Goal: Transaction & Acquisition: Book appointment/travel/reservation

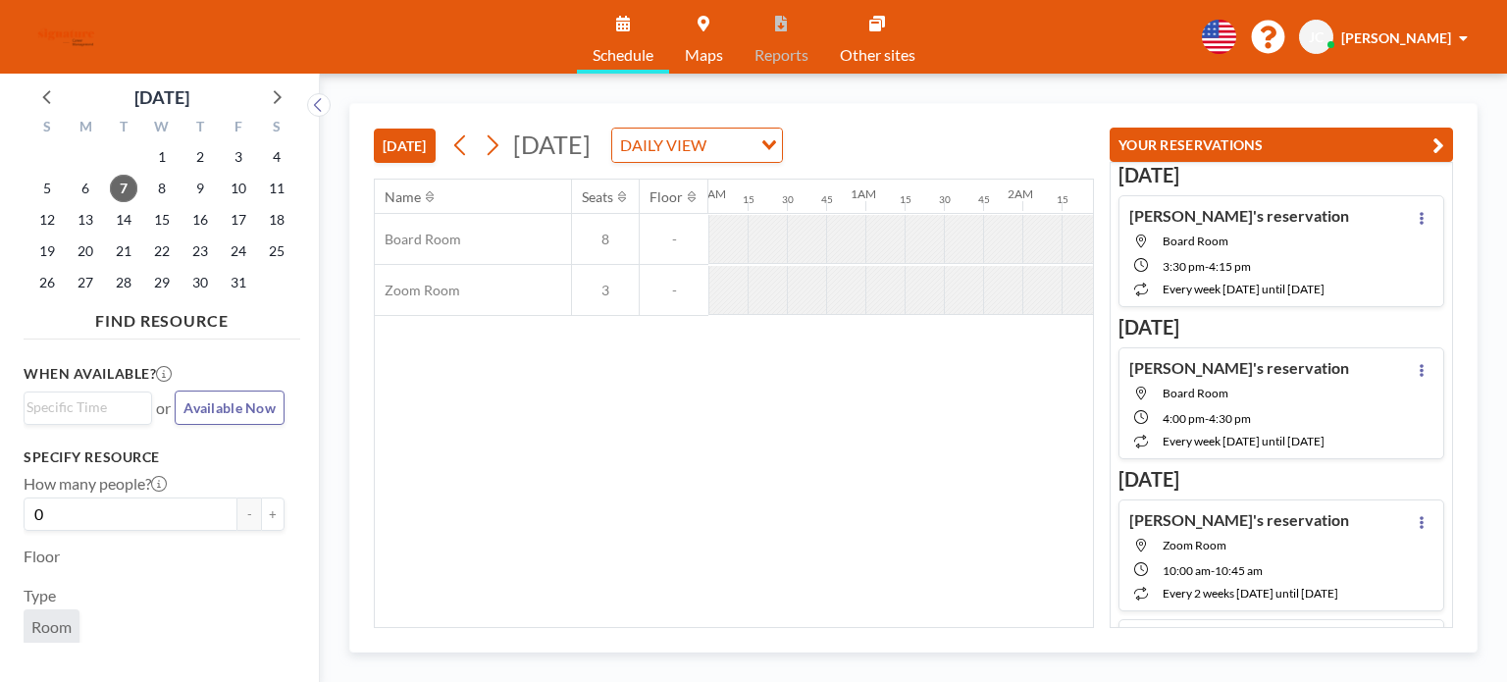
scroll to position [0, 2304]
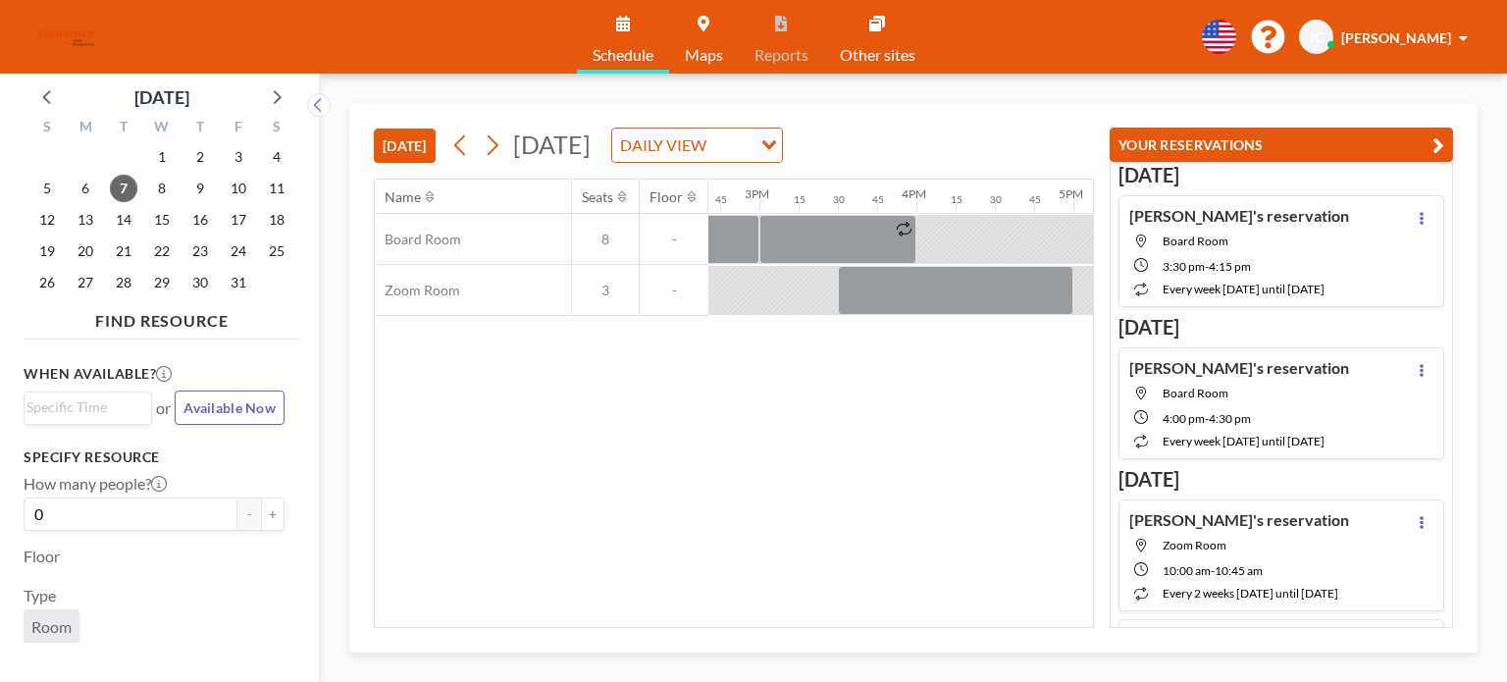
click at [501, 139] on icon at bounding box center [492, 144] width 19 height 29
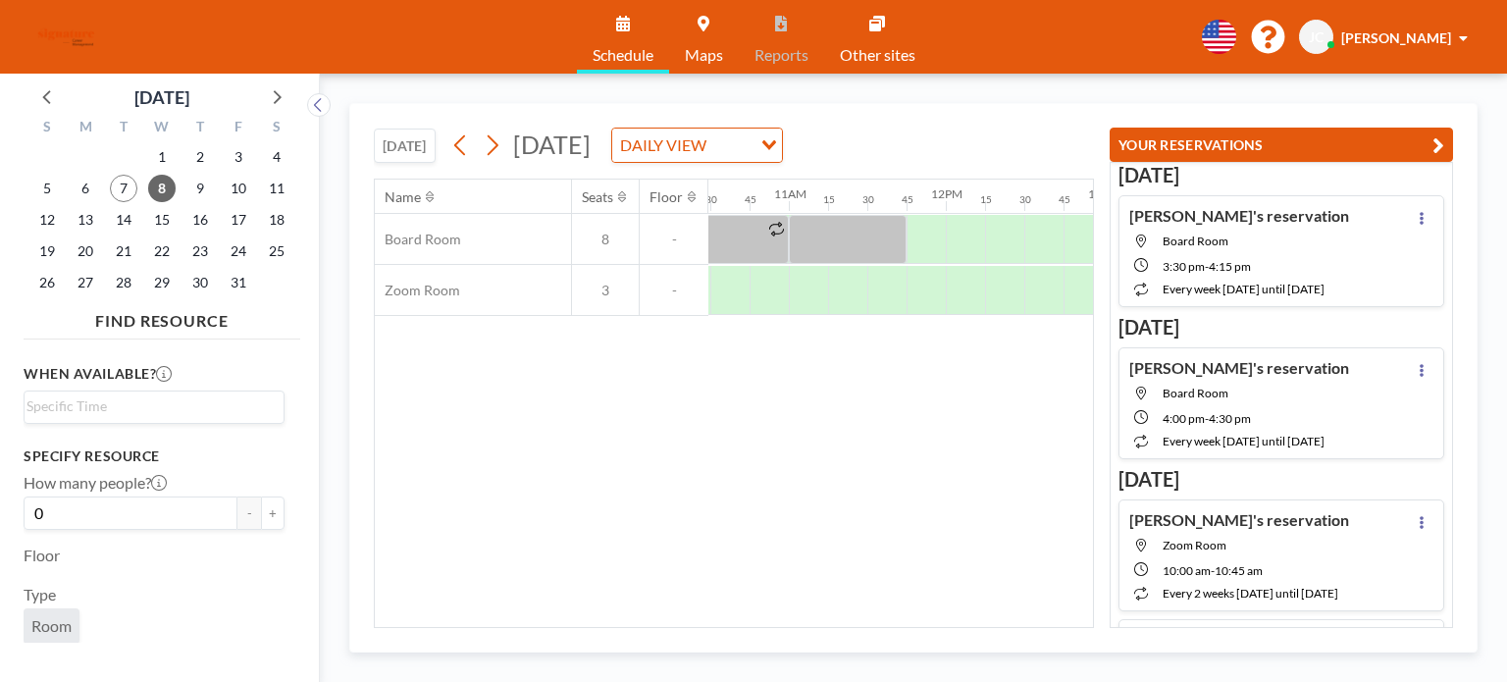
scroll to position [0, 1660]
click at [948, 227] on div at bounding box center [951, 239] width 39 height 49
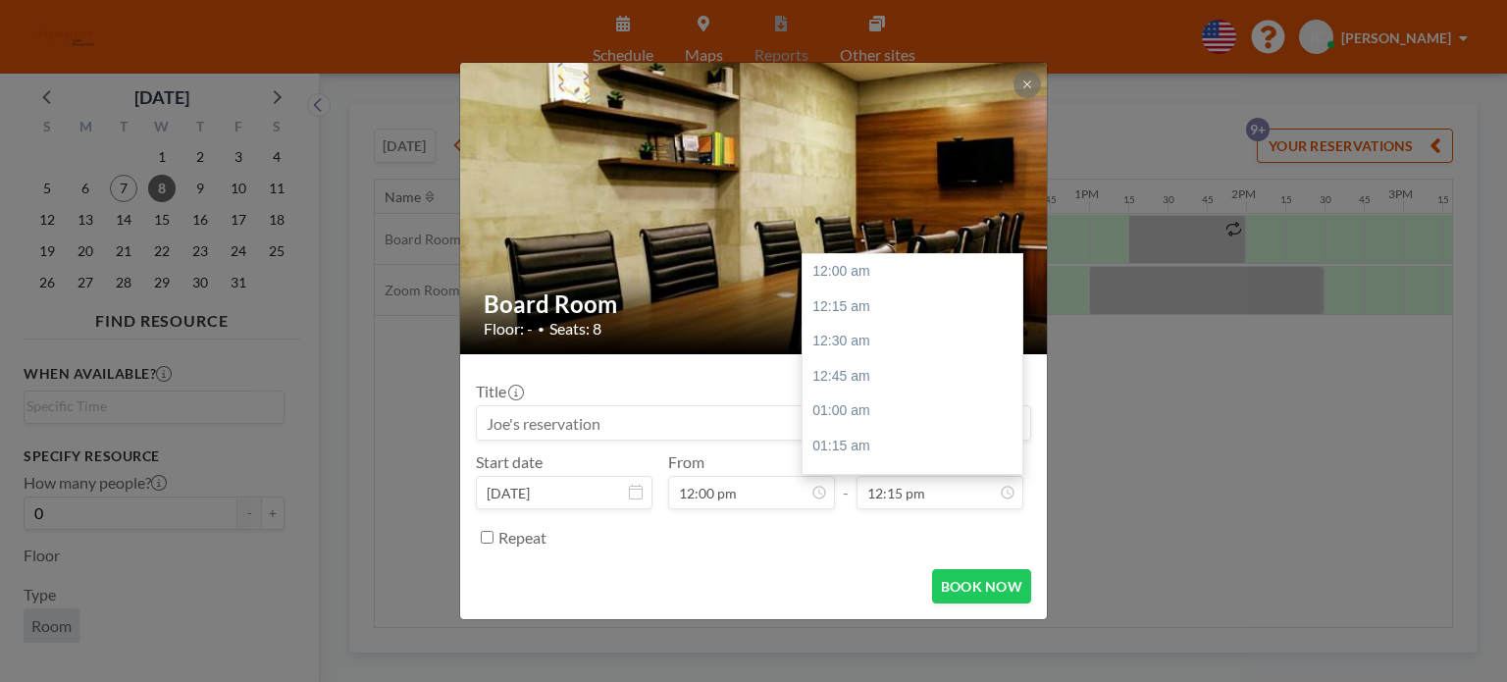
scroll to position [1711, 0]
click at [930, 512] on div "Title Start date [DATE] From 12:00 pm - To 12:15 pm 12:00 am 12:15 am 12:30 am …" at bounding box center [753, 461] width 555 height 183
click at [930, 500] on input "12:15 pm" at bounding box center [939, 492] width 167 height 33
click at [875, 319] on div "12:30 pm" at bounding box center [918, 306] width 230 height 35
type input "12:30 pm"
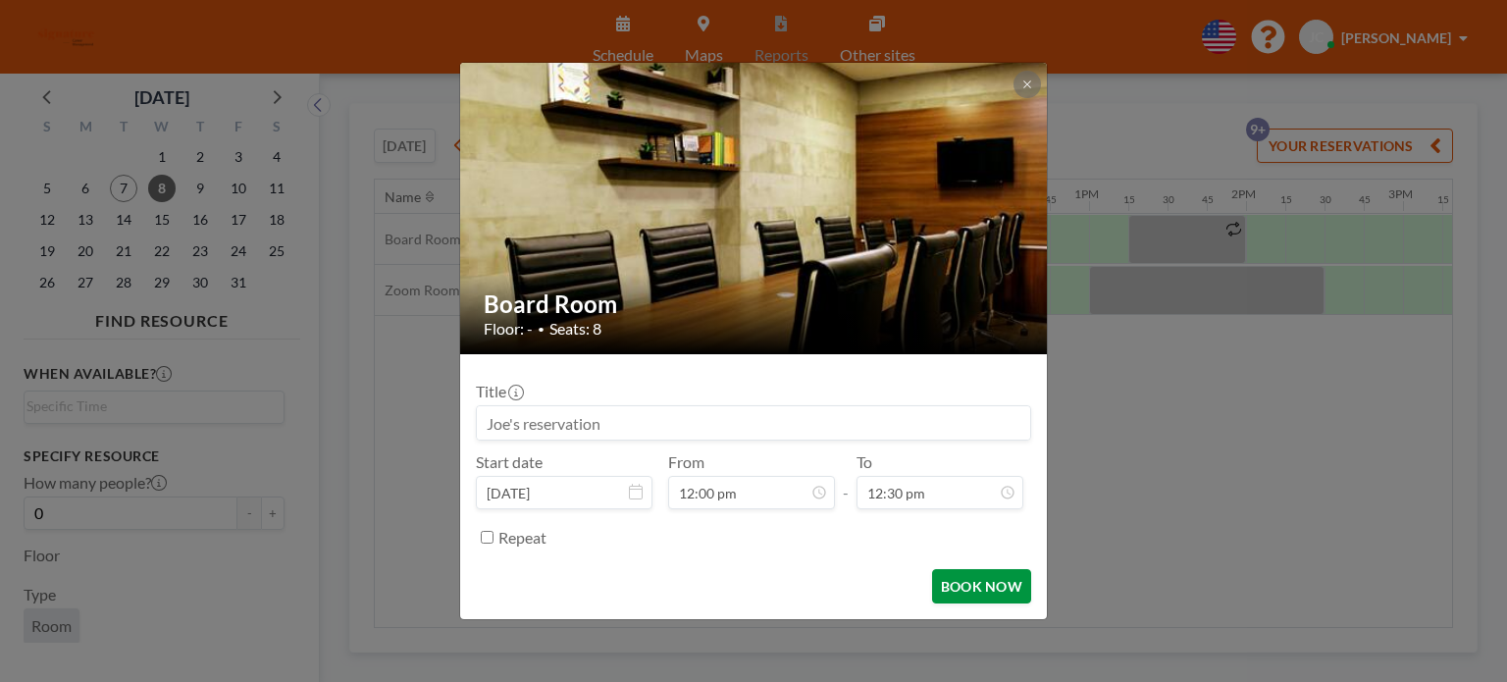
scroll to position [1746, 0]
drag, startPoint x: 1000, startPoint y: 604, endPoint x: 996, endPoint y: 587, distance: 18.1
click at [998, 598] on form "Title Start date [DATE] From 12:00 pm - To 12:30 pm 12:00 am 12:15 am 12:30 am …" at bounding box center [753, 486] width 587 height 265
click at [996, 587] on button "BOOK NOW" at bounding box center [981, 586] width 99 height 34
